Goal: Find specific page/section: Find specific page/section

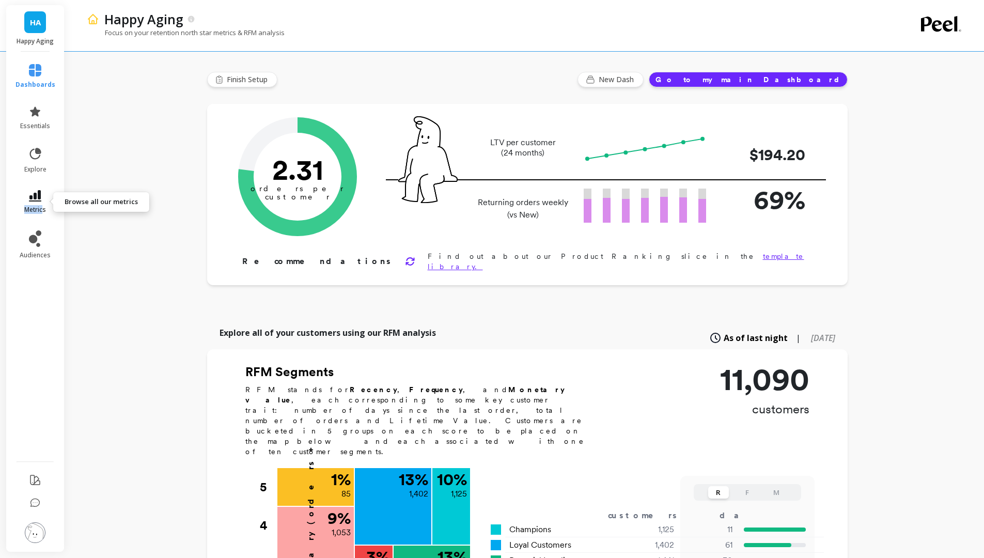
click at [42, 206] on span "metrics" at bounding box center [35, 210] width 22 height 8
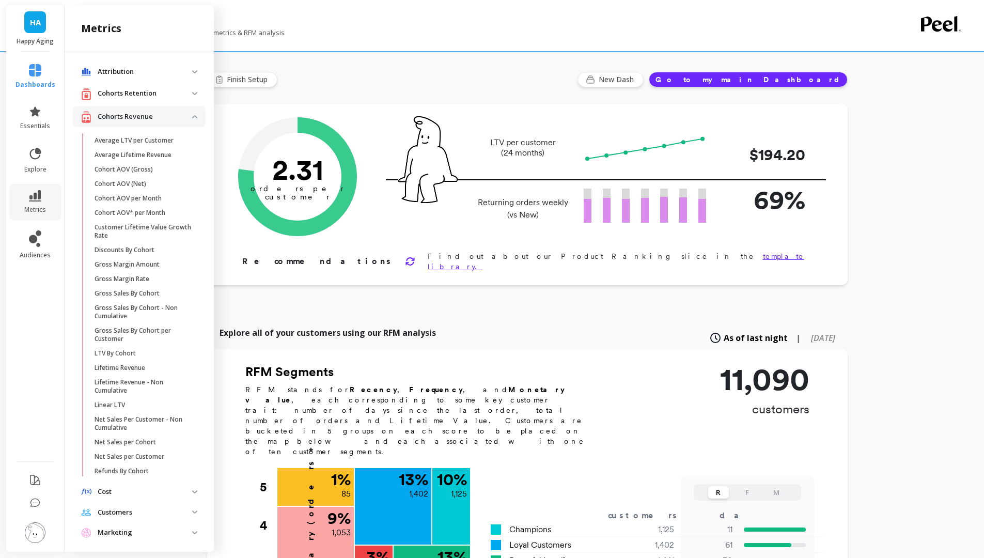
click at [137, 69] on p "Attribution" at bounding box center [145, 72] width 95 height 10
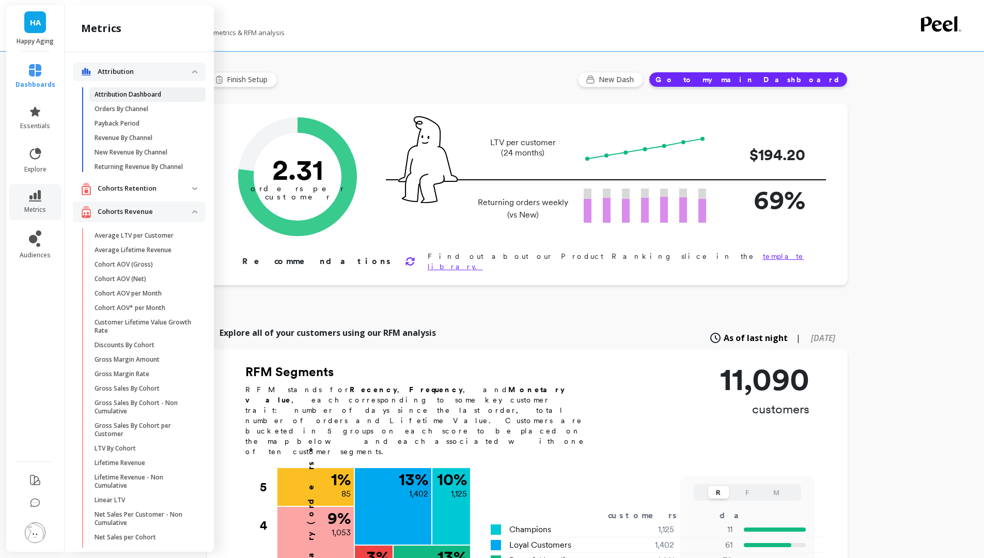
click at [147, 94] on p "Attribution Dashboard" at bounding box center [128, 94] width 67 height 8
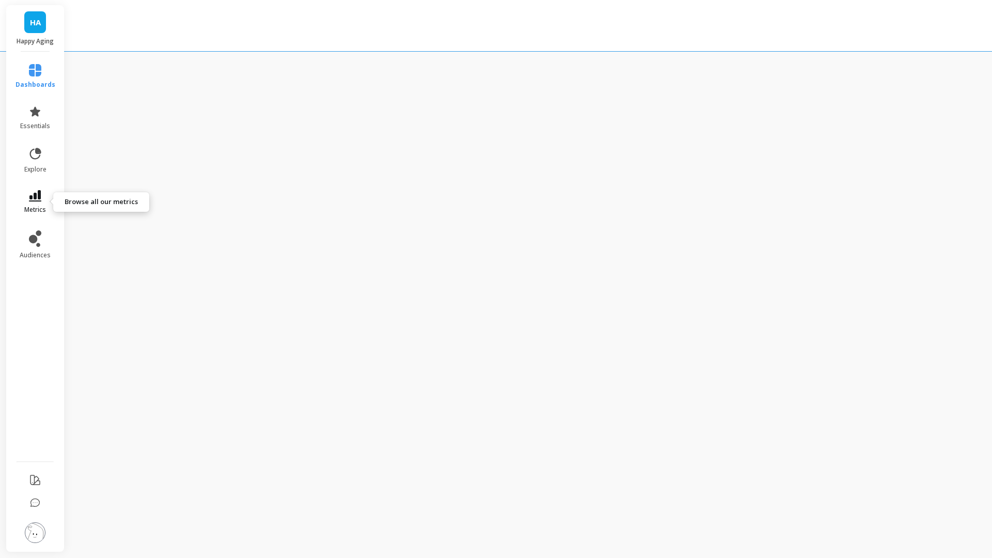
click at [40, 197] on icon at bounding box center [35, 195] width 12 height 11
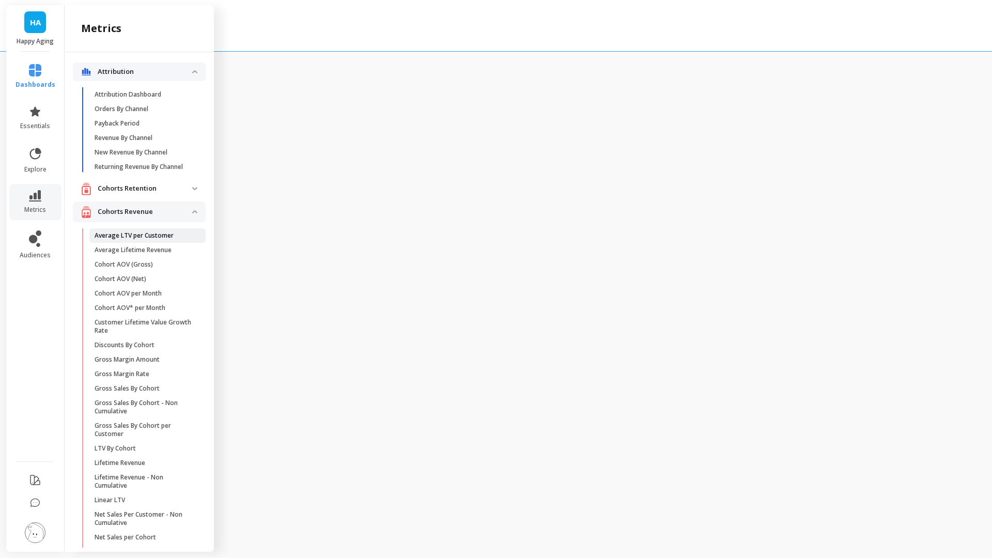
click at [139, 240] on p "Average LTV per Customer" at bounding box center [134, 235] width 79 height 8
